Goal: Navigation & Orientation: Go to known website

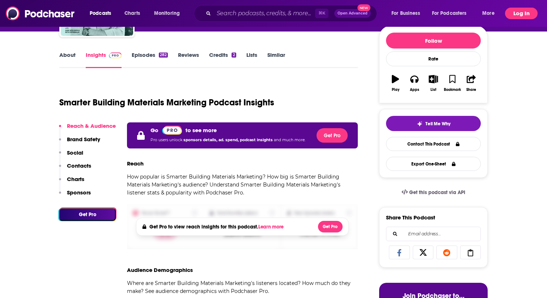
click at [519, 15] on button "Log In" at bounding box center [521, 14] width 33 height 12
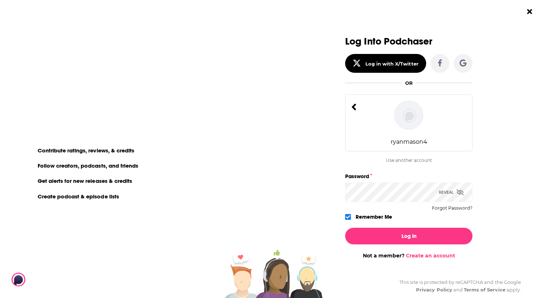
click at [461, 189] on icon "Dialog" at bounding box center [459, 192] width 7 height 6
click at [430, 142] on div "ryanmason4" at bounding box center [408, 122] width 127 height 57
drag, startPoint x: 430, startPoint y: 142, endPoint x: 388, endPoint y: 144, distance: 42.0
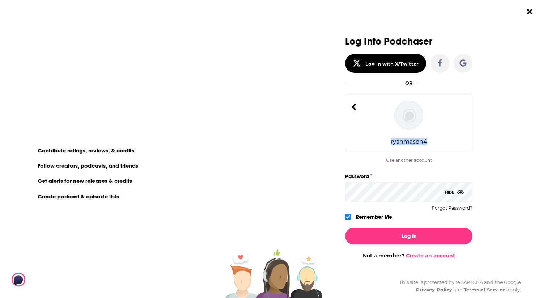
click at [388, 144] on div "ryanmason4" at bounding box center [408, 122] width 127 height 57
copy div "ryanmason4"
